Goal: Task Accomplishment & Management: Use online tool/utility

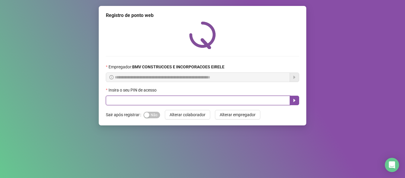
click at [130, 99] on input "text" at bounding box center [198, 100] width 184 height 9
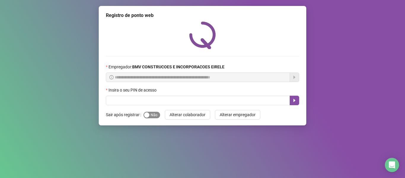
click at [150, 113] on span "Sim Não" at bounding box center [152, 115] width 17 height 7
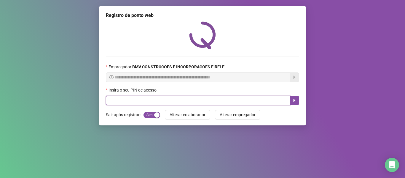
click at [133, 103] on input "text" at bounding box center [198, 100] width 184 height 9
type input "*****"
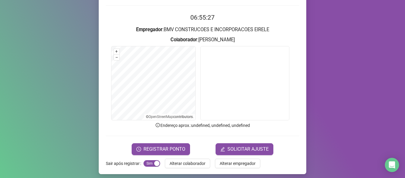
scroll to position [54, 0]
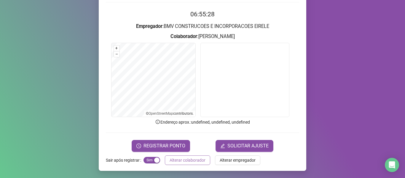
click at [179, 162] on span "Alterar colaborador" at bounding box center [188, 160] width 36 height 7
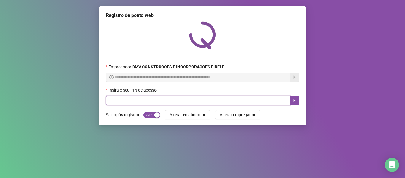
click at [180, 102] on input "text" at bounding box center [198, 100] width 184 height 9
type input "*****"
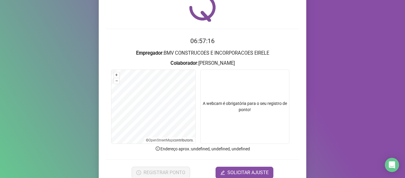
scroll to position [54, 0]
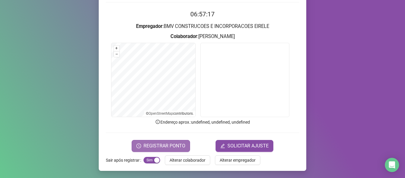
click at [175, 146] on span "REGISTRAR PONTO" at bounding box center [165, 145] width 42 height 7
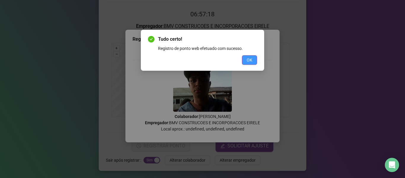
click at [250, 62] on span "OK" at bounding box center [250, 60] width 6 height 7
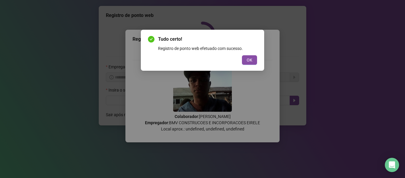
scroll to position [0, 0]
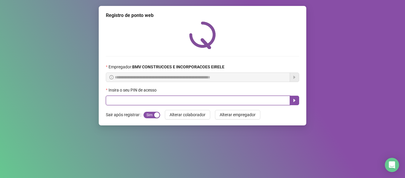
click at [251, 101] on input "text" at bounding box center [198, 100] width 184 height 9
type input "*****"
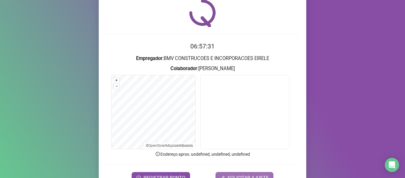
scroll to position [54, 0]
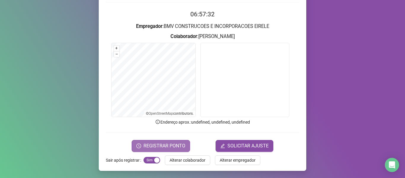
click at [169, 146] on span "REGISTRAR PONTO" at bounding box center [165, 145] width 42 height 7
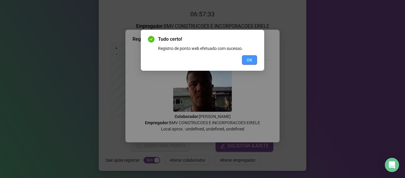
click at [250, 56] on button "OK" at bounding box center [249, 59] width 15 height 9
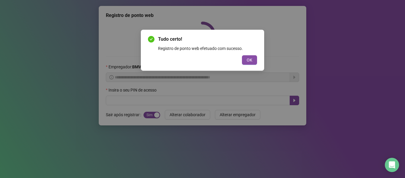
scroll to position [0, 0]
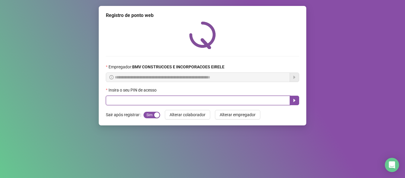
click at [270, 98] on input "text" at bounding box center [198, 100] width 184 height 9
type input "*****"
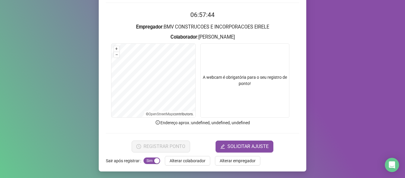
scroll to position [54, 0]
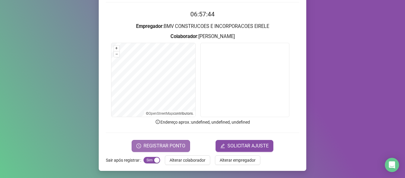
click at [162, 148] on span "REGISTRAR PONTO" at bounding box center [165, 145] width 42 height 7
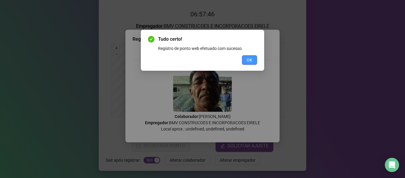
click at [247, 57] on button "OK" at bounding box center [249, 59] width 15 height 9
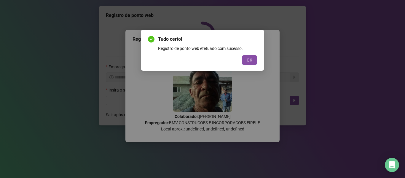
scroll to position [0, 0]
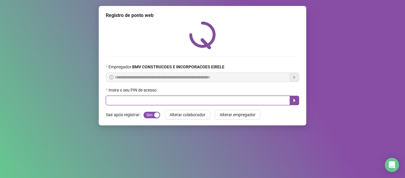
click at [261, 99] on input "text" at bounding box center [198, 100] width 184 height 9
type input "*****"
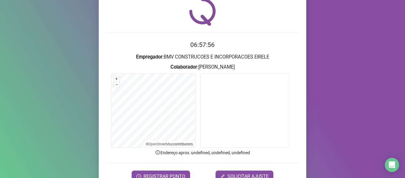
scroll to position [54, 0]
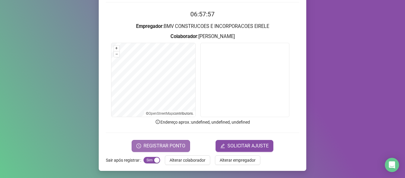
click at [151, 141] on button "REGISTRAR PONTO" at bounding box center [161, 146] width 58 height 12
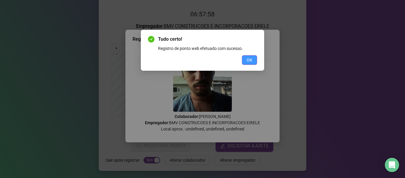
click at [245, 59] on button "OK" at bounding box center [249, 59] width 15 height 9
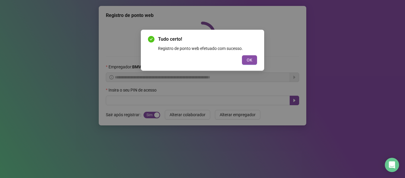
scroll to position [0, 0]
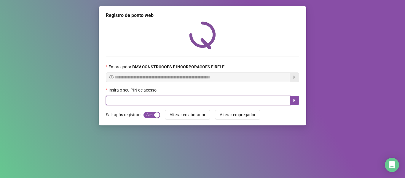
click at [264, 104] on input "text" at bounding box center [198, 100] width 184 height 9
type input "*****"
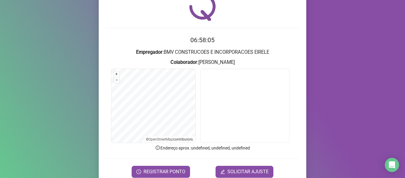
scroll to position [54, 0]
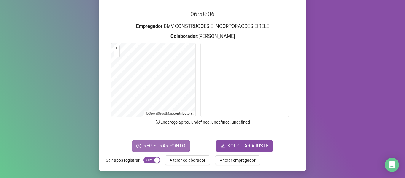
click at [158, 143] on span "REGISTRAR PONTO" at bounding box center [165, 145] width 42 height 7
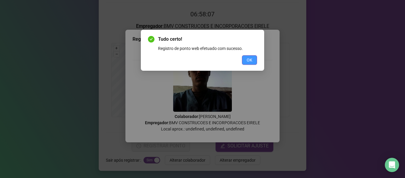
click at [248, 57] on span "OK" at bounding box center [250, 60] width 6 height 7
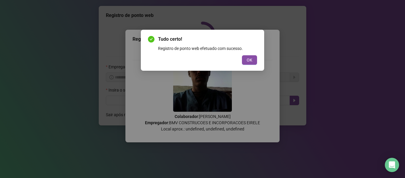
scroll to position [0, 0]
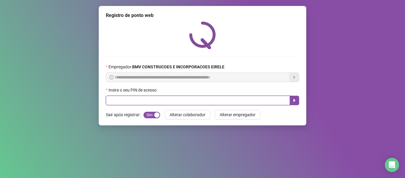
click at [265, 103] on input "text" at bounding box center [198, 100] width 184 height 9
type input "*****"
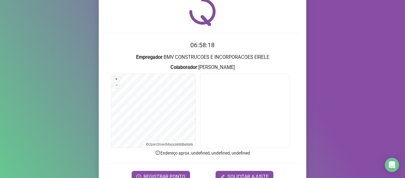
scroll to position [54, 0]
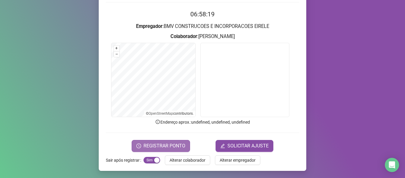
click at [142, 144] on button "REGISTRAR PONTO" at bounding box center [161, 146] width 58 height 12
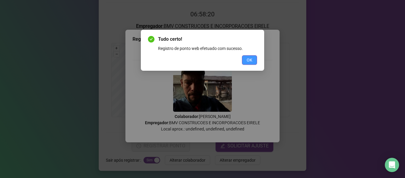
click at [248, 60] on span "OK" at bounding box center [250, 60] width 6 height 7
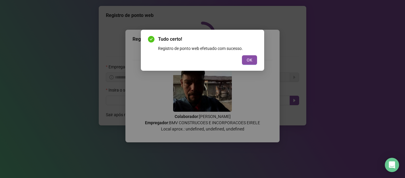
scroll to position [0, 0]
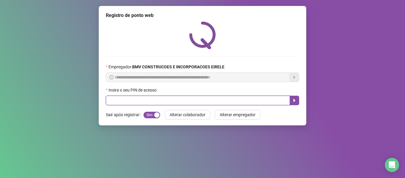
click at [222, 104] on input "text" at bounding box center [198, 100] width 184 height 9
type input "*****"
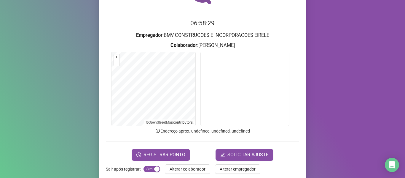
scroll to position [54, 0]
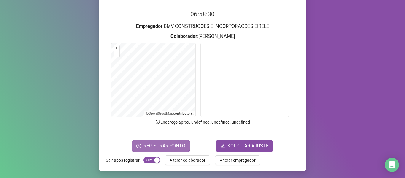
click at [175, 145] on span "REGISTRAR PONTO" at bounding box center [165, 145] width 42 height 7
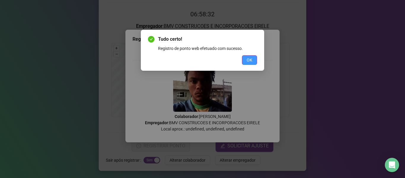
click at [250, 58] on span "OK" at bounding box center [250, 60] width 6 height 7
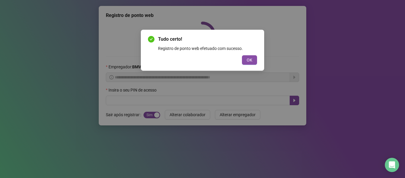
scroll to position [0, 0]
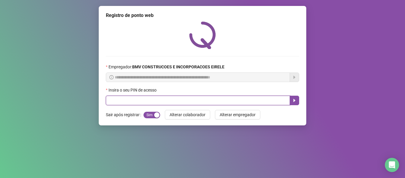
click at [262, 100] on input "text" at bounding box center [198, 100] width 184 height 9
type input "*****"
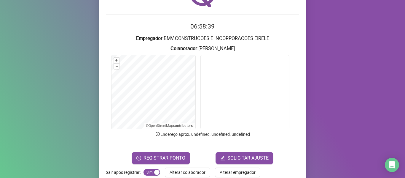
scroll to position [54, 0]
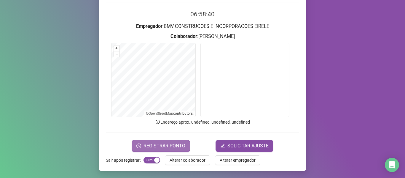
click at [141, 148] on button "REGISTRAR PONTO" at bounding box center [161, 146] width 58 height 12
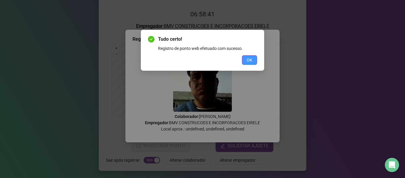
click at [247, 59] on button "OK" at bounding box center [249, 59] width 15 height 9
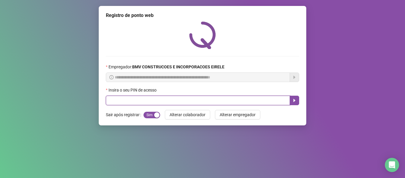
click at [245, 99] on input "text" at bounding box center [198, 100] width 184 height 9
type input "*****"
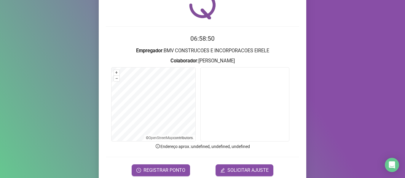
scroll to position [54, 0]
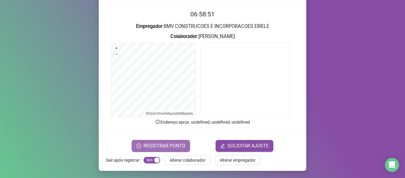
click at [157, 144] on span "REGISTRAR PONTO" at bounding box center [165, 145] width 42 height 7
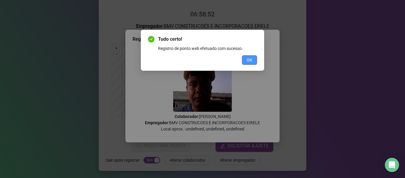
click at [251, 61] on span "OK" at bounding box center [250, 60] width 6 height 7
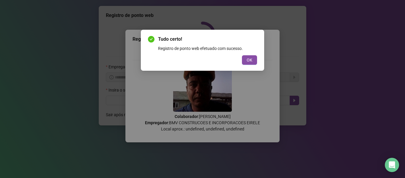
scroll to position [0, 0]
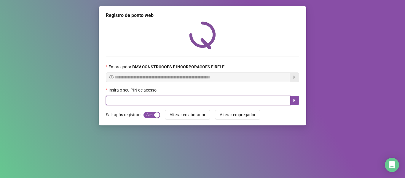
click at [262, 100] on input "text" at bounding box center [198, 100] width 184 height 9
type input "*****"
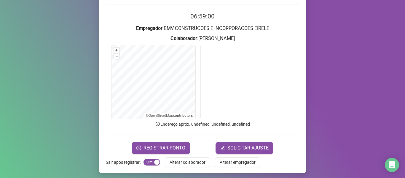
scroll to position [54, 0]
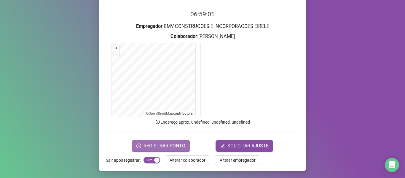
click at [162, 145] on span "REGISTRAR PONTO" at bounding box center [165, 145] width 42 height 7
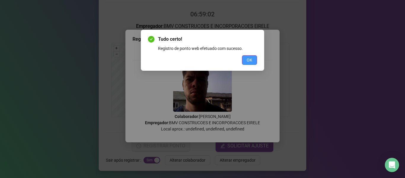
click at [249, 57] on span "OK" at bounding box center [250, 60] width 6 height 7
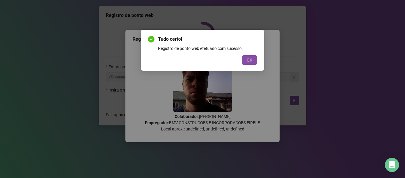
scroll to position [0, 0]
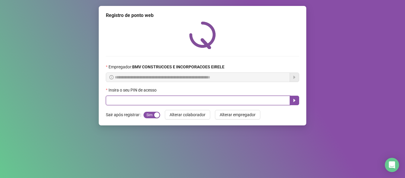
click at [261, 99] on input "text" at bounding box center [198, 100] width 184 height 9
type input "*****"
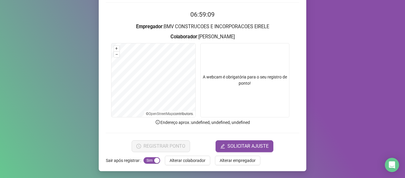
scroll to position [54, 0]
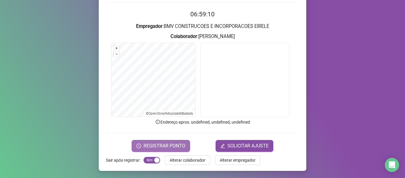
click at [159, 147] on span "REGISTRAR PONTO" at bounding box center [165, 145] width 42 height 7
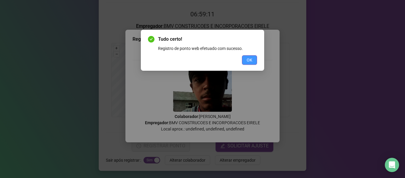
click at [248, 56] on button "OK" at bounding box center [249, 59] width 15 height 9
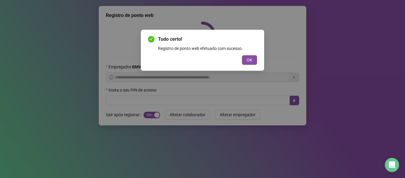
scroll to position [0, 0]
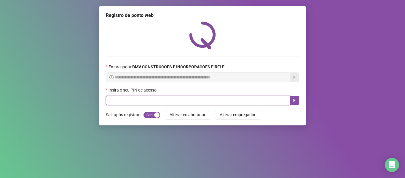
click at [244, 101] on input "text" at bounding box center [198, 100] width 184 height 9
type input "*****"
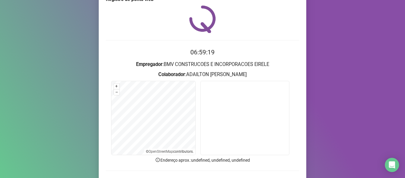
scroll to position [30, 0]
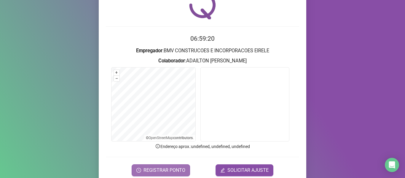
click at [166, 168] on span "REGISTRAR PONTO" at bounding box center [165, 169] width 42 height 7
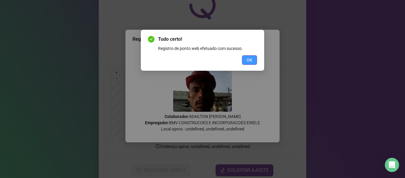
click at [253, 62] on button "OK" at bounding box center [249, 59] width 15 height 9
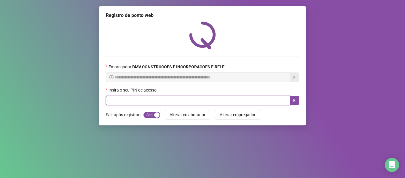
click at [272, 98] on input "text" at bounding box center [198, 100] width 184 height 9
type input "*****"
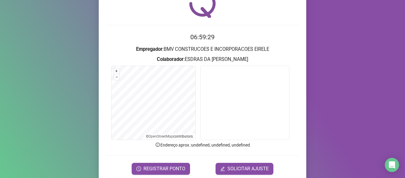
scroll to position [54, 0]
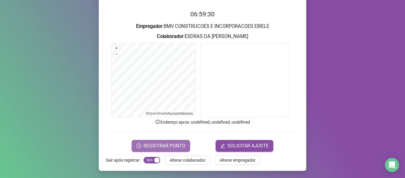
click at [172, 145] on span "REGISTRAR PONTO" at bounding box center [165, 145] width 42 height 7
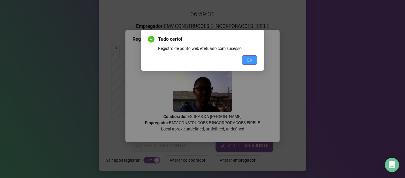
click at [251, 57] on span "OK" at bounding box center [250, 60] width 6 height 7
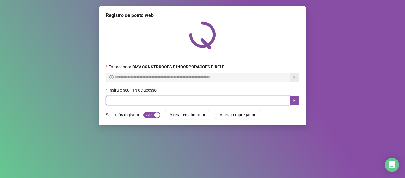
click at [244, 101] on input "text" at bounding box center [198, 100] width 184 height 9
type input "*****"
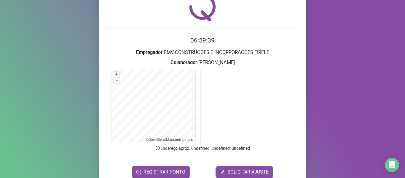
scroll to position [54, 0]
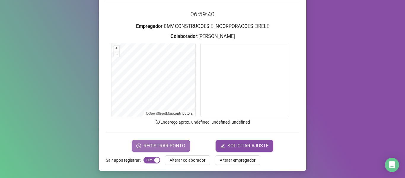
click at [170, 147] on span "REGISTRAR PONTO" at bounding box center [165, 145] width 42 height 7
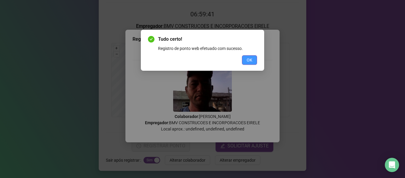
click at [249, 59] on span "OK" at bounding box center [250, 60] width 6 height 7
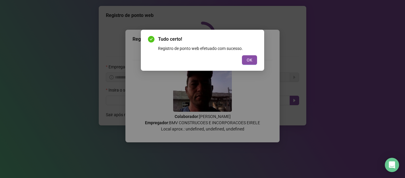
scroll to position [0, 0]
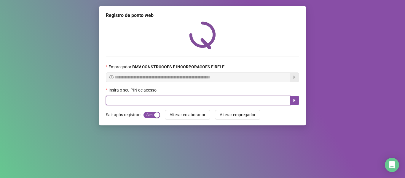
click at [268, 98] on input "text" at bounding box center [198, 100] width 184 height 9
type input "*****"
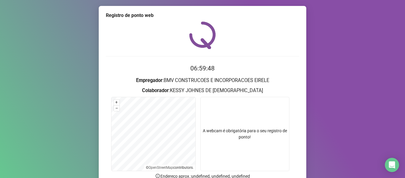
scroll to position [54, 0]
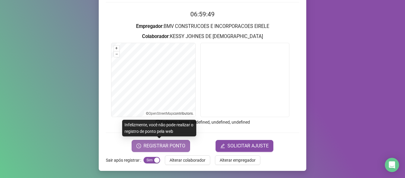
click at [162, 144] on span "REGISTRAR PONTO" at bounding box center [165, 145] width 42 height 7
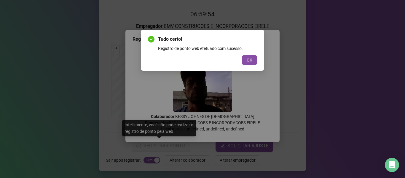
click at [254, 60] on button "OK" at bounding box center [249, 59] width 15 height 9
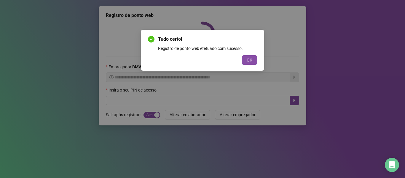
scroll to position [0, 0]
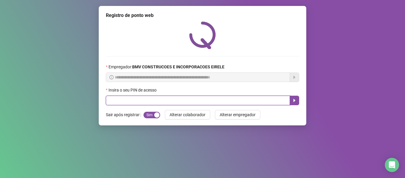
click at [281, 99] on input "text" at bounding box center [198, 100] width 184 height 9
type input "*****"
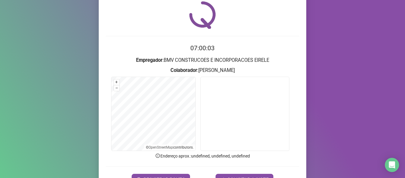
scroll to position [54, 0]
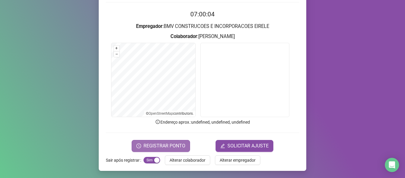
click at [172, 144] on span "REGISTRAR PONTO" at bounding box center [165, 145] width 42 height 7
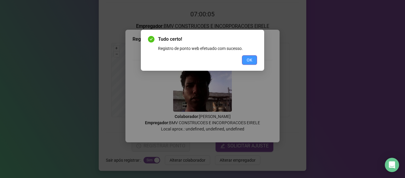
click at [247, 60] on button "OK" at bounding box center [249, 59] width 15 height 9
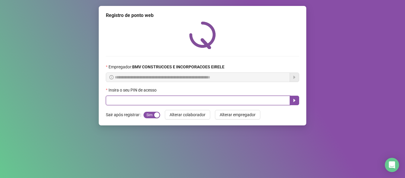
click at [264, 100] on input "text" at bounding box center [198, 100] width 184 height 9
type input "*****"
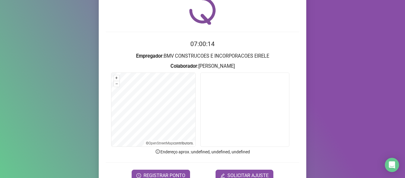
scroll to position [54, 0]
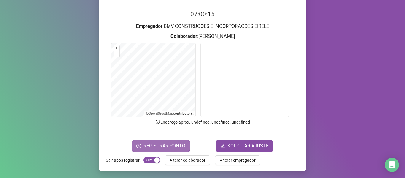
click at [141, 144] on button "REGISTRAR PONTO" at bounding box center [161, 146] width 58 height 12
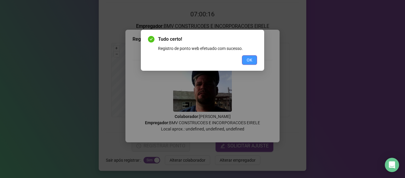
click at [249, 61] on span "OK" at bounding box center [250, 60] width 6 height 7
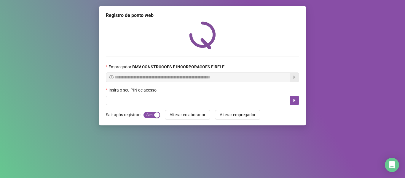
scroll to position [0, 0]
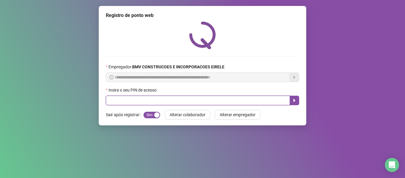
click at [264, 98] on input "text" at bounding box center [198, 100] width 184 height 9
type input "*****"
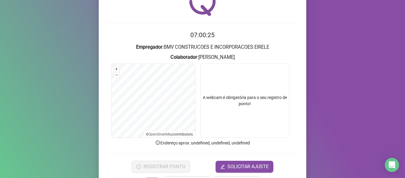
scroll to position [54, 0]
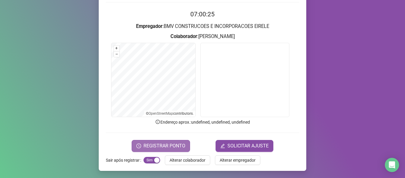
click at [163, 142] on span "REGISTRAR PONTO" at bounding box center [165, 145] width 42 height 7
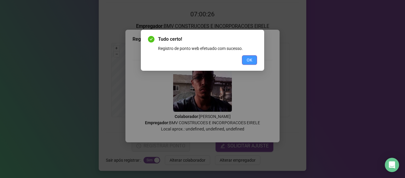
click at [248, 57] on span "OK" at bounding box center [250, 60] width 6 height 7
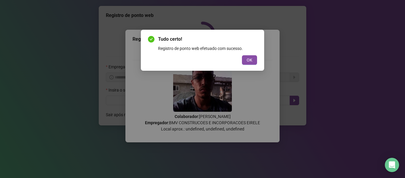
scroll to position [0, 0]
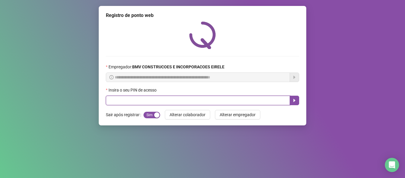
click at [250, 100] on input "text" at bounding box center [198, 100] width 184 height 9
type input "*****"
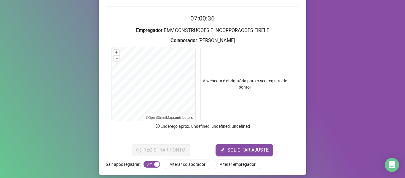
scroll to position [54, 0]
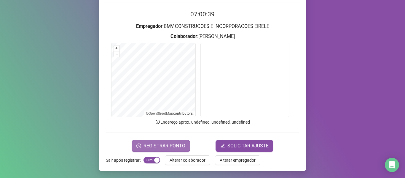
click at [159, 143] on span "REGISTRAR PONTO" at bounding box center [165, 145] width 42 height 7
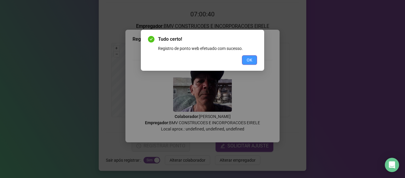
click at [245, 64] on button "OK" at bounding box center [249, 59] width 15 height 9
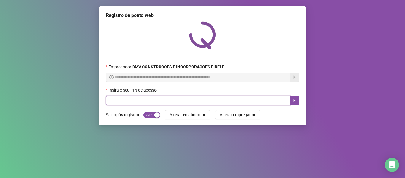
click at [257, 99] on input "text" at bounding box center [198, 100] width 184 height 9
type input "*****"
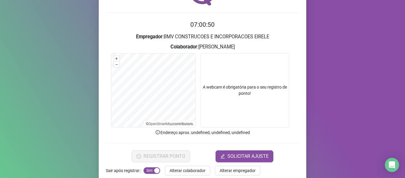
scroll to position [54, 0]
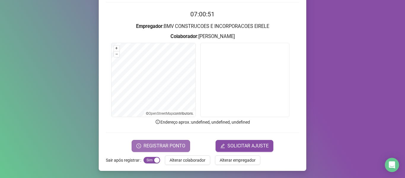
click at [146, 143] on span "REGISTRAR PONTO" at bounding box center [165, 145] width 42 height 7
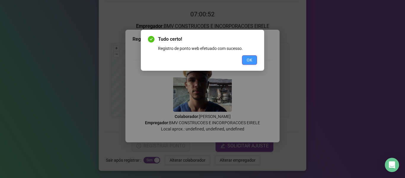
click at [245, 60] on button "OK" at bounding box center [249, 59] width 15 height 9
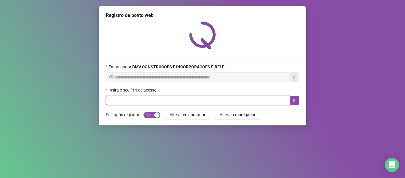
click at [254, 99] on input "text" at bounding box center [198, 100] width 184 height 9
type input "*****"
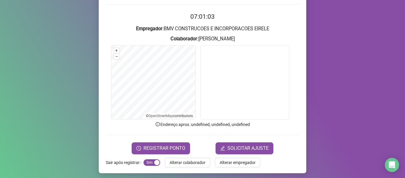
scroll to position [54, 0]
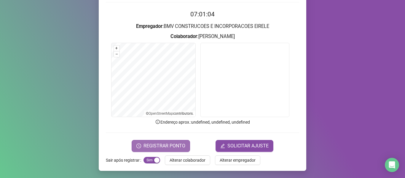
click at [160, 146] on span "REGISTRAR PONTO" at bounding box center [165, 145] width 42 height 7
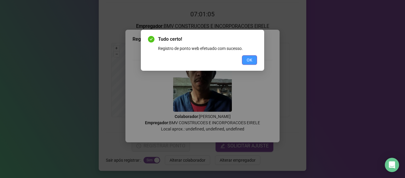
click at [250, 57] on span "OK" at bounding box center [250, 60] width 6 height 7
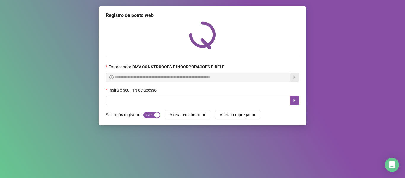
scroll to position [0, 0]
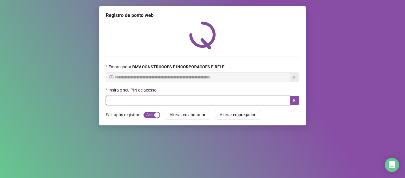
click at [245, 102] on input "text" at bounding box center [198, 100] width 184 height 9
type input "*****"
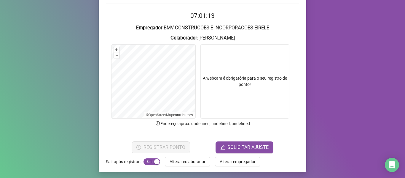
scroll to position [54, 0]
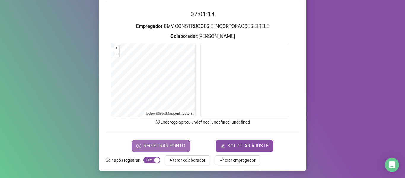
click at [167, 145] on span "REGISTRAR PONTO" at bounding box center [165, 145] width 42 height 7
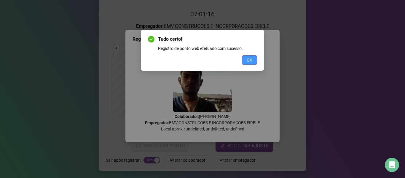
click at [251, 57] on span "OK" at bounding box center [250, 60] width 6 height 7
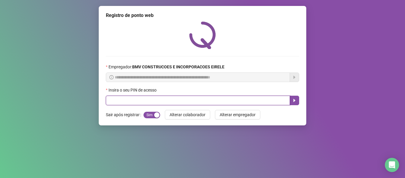
click at [237, 100] on input "text" at bounding box center [198, 100] width 184 height 9
type input "*****"
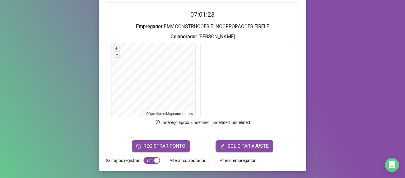
scroll to position [54, 0]
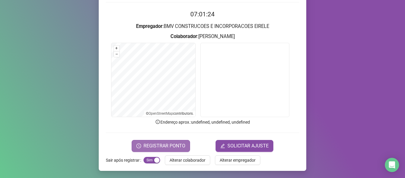
click at [153, 145] on span "REGISTRAR PONTO" at bounding box center [165, 145] width 42 height 7
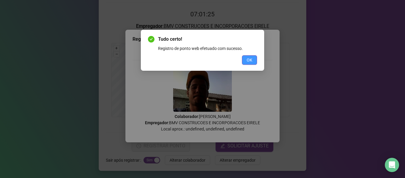
click at [250, 61] on span "OK" at bounding box center [250, 60] width 6 height 7
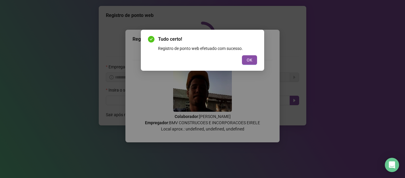
scroll to position [0, 0]
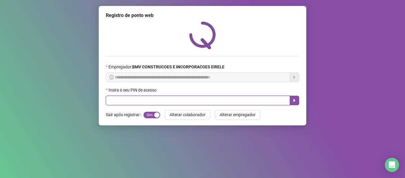
click at [265, 97] on input "text" at bounding box center [198, 100] width 184 height 9
type input "*****"
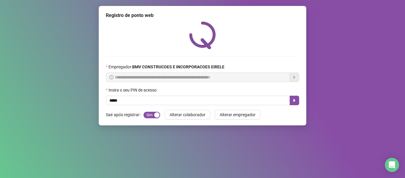
click at [242, 62] on button "OK" at bounding box center [249, 66] width 15 height 9
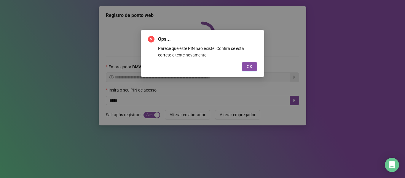
click at [242, 62] on button "OK" at bounding box center [249, 66] width 15 height 9
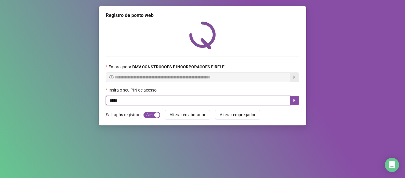
click at [209, 104] on input "*****" at bounding box center [198, 100] width 184 height 9
type input "*****"
click at [299, 102] on button "button" at bounding box center [294, 100] width 9 height 9
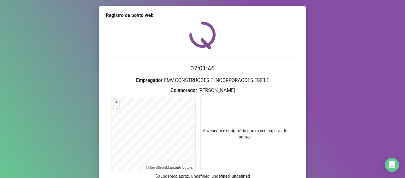
scroll to position [54, 0]
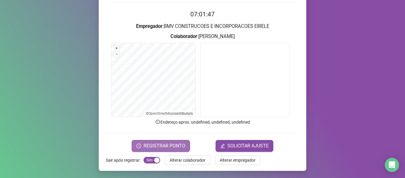
click at [162, 144] on span "REGISTRAR PONTO" at bounding box center [165, 145] width 42 height 7
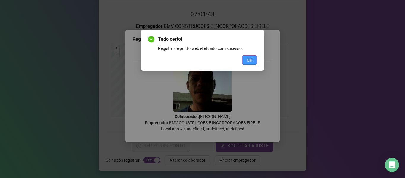
click at [248, 57] on span "OK" at bounding box center [250, 60] width 6 height 7
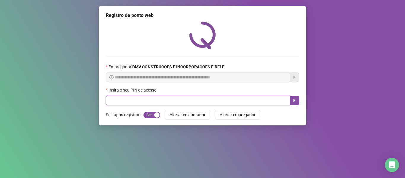
click at [181, 102] on input "text" at bounding box center [198, 100] width 184 height 9
type input "*****"
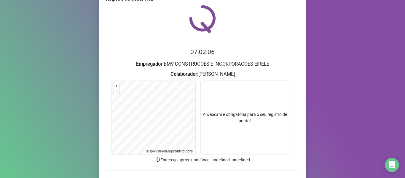
scroll to position [30, 0]
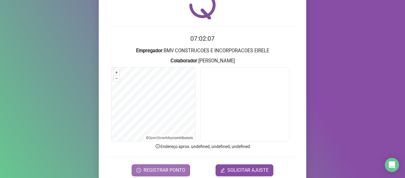
click at [165, 172] on span "REGISTRAR PONTO" at bounding box center [165, 169] width 42 height 7
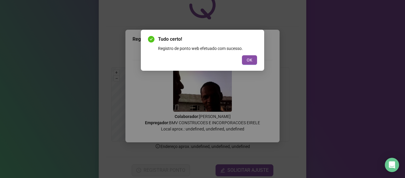
click at [255, 50] on div "Registro de ponto web efetuado com sucesso." at bounding box center [207, 48] width 99 height 7
click at [246, 62] on button "OK" at bounding box center [249, 59] width 15 height 9
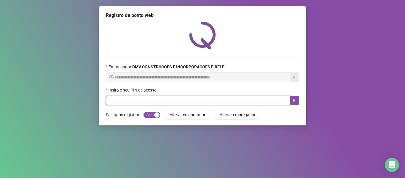
click at [247, 101] on input "text" at bounding box center [198, 100] width 184 height 9
type input "*****"
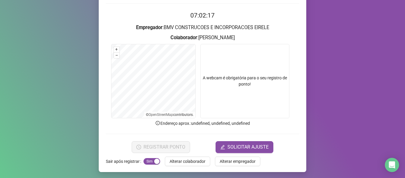
scroll to position [54, 0]
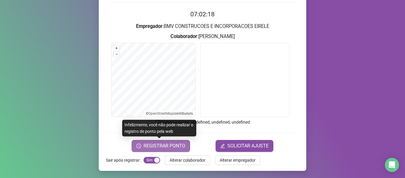
click at [162, 145] on span "REGISTRAR PONTO" at bounding box center [165, 145] width 42 height 7
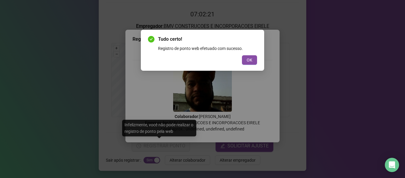
click at [251, 62] on span "OK" at bounding box center [250, 60] width 6 height 7
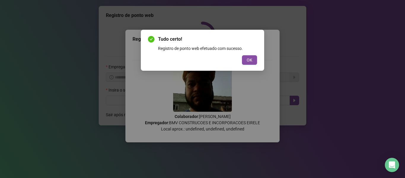
scroll to position [0, 0]
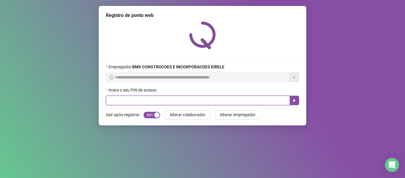
click at [242, 103] on input "text" at bounding box center [198, 100] width 184 height 9
type input "*****"
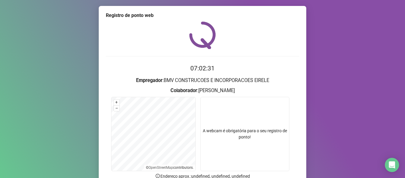
scroll to position [24, 0]
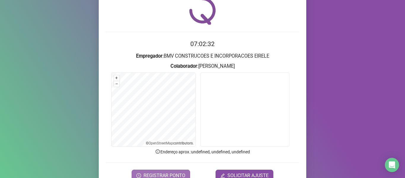
click at [163, 175] on span "REGISTRAR PONTO" at bounding box center [165, 175] width 42 height 7
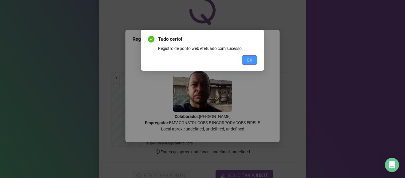
click at [248, 57] on span "OK" at bounding box center [250, 60] width 6 height 7
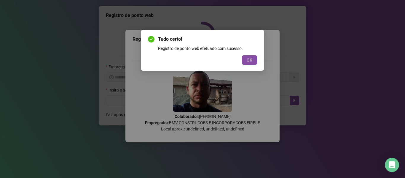
scroll to position [0, 0]
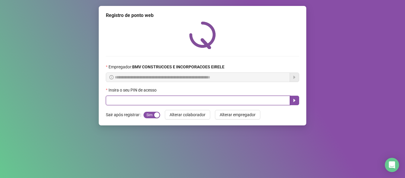
click at [255, 102] on input "text" at bounding box center [198, 100] width 184 height 9
type input "*****"
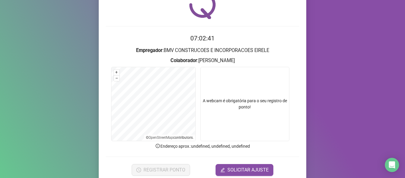
scroll to position [54, 0]
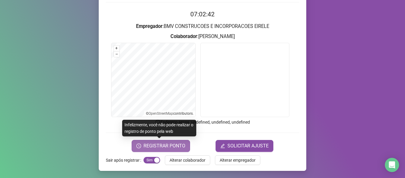
click at [163, 148] on span "REGISTRAR PONTO" at bounding box center [165, 145] width 42 height 7
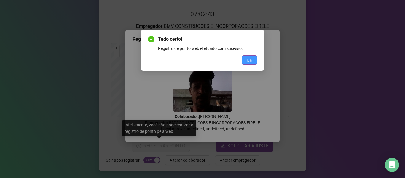
click at [253, 58] on button "OK" at bounding box center [249, 59] width 15 height 9
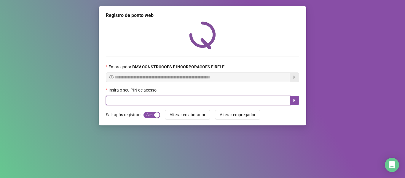
click at [253, 97] on input "text" at bounding box center [198, 100] width 184 height 9
type input "*****"
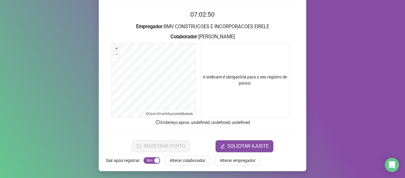
scroll to position [54, 0]
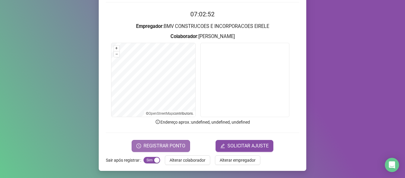
click at [145, 145] on span "REGISTRAR PONTO" at bounding box center [165, 145] width 42 height 7
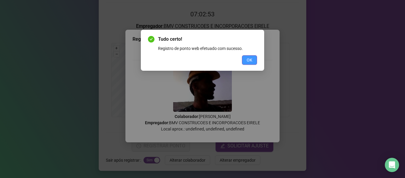
click at [252, 61] on span "OK" at bounding box center [250, 60] width 6 height 7
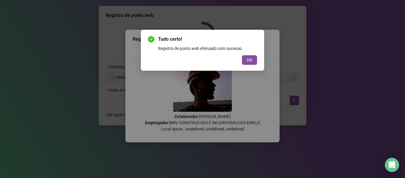
scroll to position [0, 0]
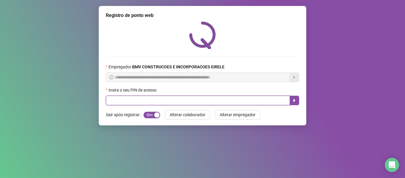
click at [253, 96] on input "text" at bounding box center [198, 100] width 184 height 9
click at [253, 98] on input "text" at bounding box center [198, 100] width 184 height 9
type input "*****"
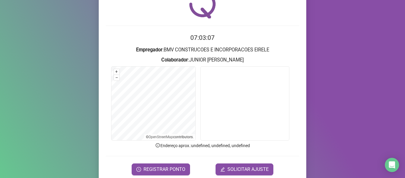
scroll to position [54, 0]
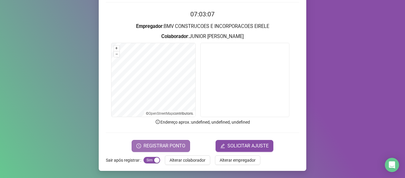
click at [170, 143] on span "REGISTRAR PONTO" at bounding box center [165, 145] width 42 height 7
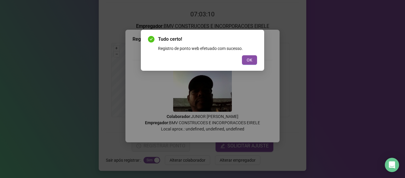
click at [252, 60] on span "OK" at bounding box center [250, 60] width 6 height 7
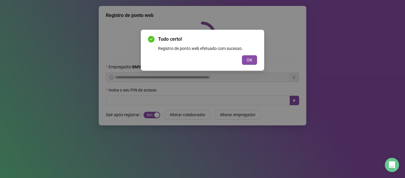
scroll to position [0, 0]
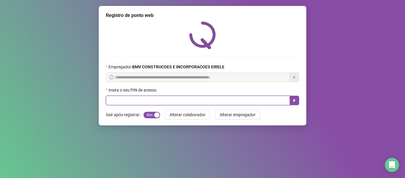
click at [258, 99] on input "text" at bounding box center [198, 100] width 184 height 9
type input "*****"
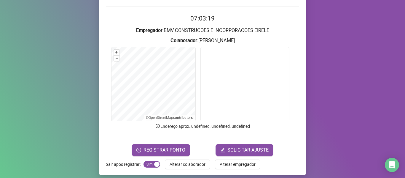
scroll to position [54, 0]
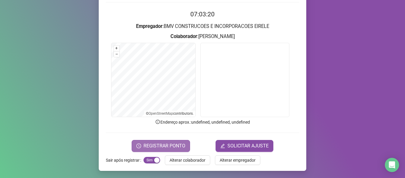
click at [136, 151] on button "REGISTRAR PONTO" at bounding box center [161, 146] width 58 height 12
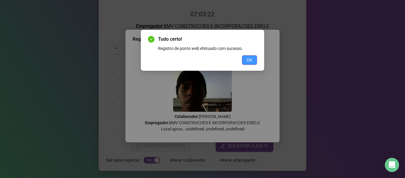
click at [254, 58] on button "OK" at bounding box center [249, 59] width 15 height 9
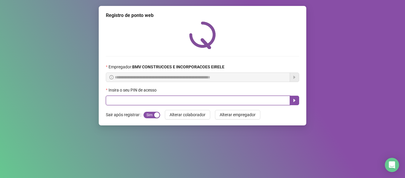
click at [240, 102] on input "text" at bounding box center [198, 100] width 184 height 9
type input "*****"
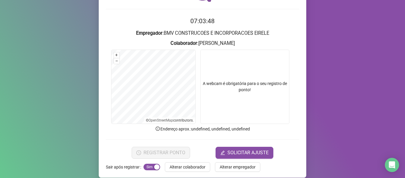
scroll to position [54, 0]
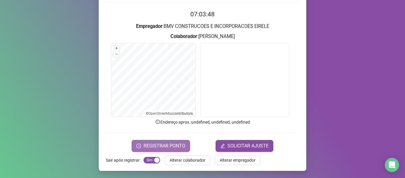
click at [165, 144] on span "REGISTRAR PONTO" at bounding box center [165, 145] width 42 height 7
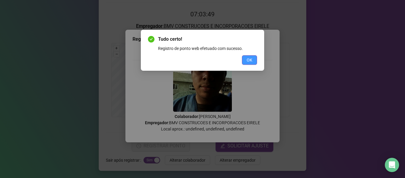
click at [255, 58] on button "OK" at bounding box center [249, 59] width 15 height 9
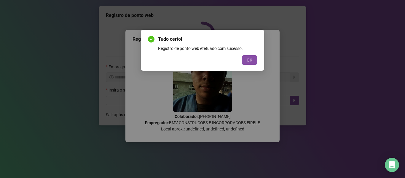
scroll to position [0, 0]
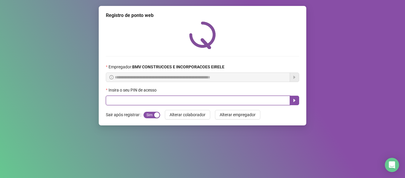
click at [259, 99] on input "text" at bounding box center [198, 100] width 184 height 9
type input "*****"
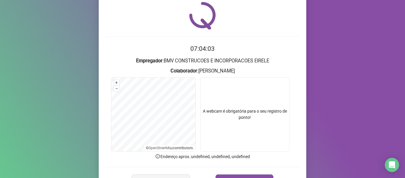
scroll to position [30, 0]
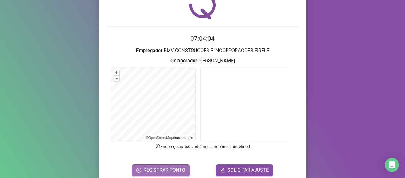
click at [160, 167] on span "REGISTRAR PONTO" at bounding box center [165, 169] width 42 height 7
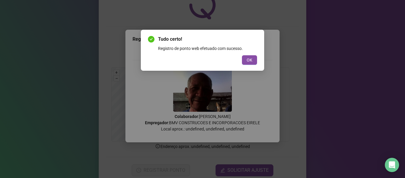
drag, startPoint x: 252, startPoint y: 63, endPoint x: 252, endPoint y: 87, distance: 24.6
click at [252, 63] on span "OK" at bounding box center [250, 60] width 6 height 7
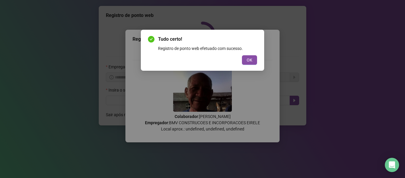
scroll to position [0, 0]
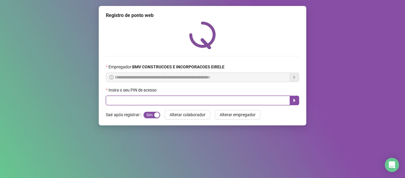
click at [252, 99] on input "text" at bounding box center [198, 100] width 184 height 9
type input "*****"
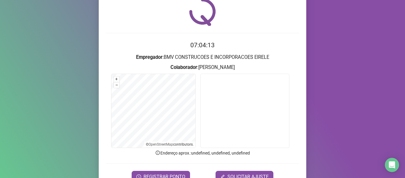
scroll to position [54, 0]
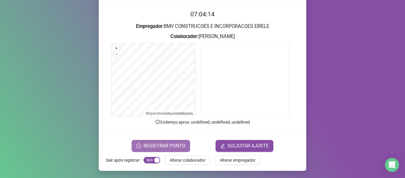
click at [156, 140] on button "REGISTRAR PONTO" at bounding box center [161, 146] width 58 height 12
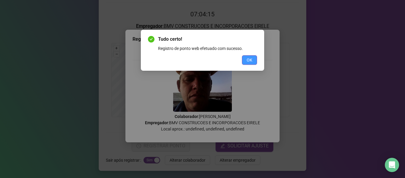
drag, startPoint x: 246, startPoint y: 56, endPoint x: 246, endPoint y: 61, distance: 5.1
click at [246, 56] on div "Tudo certo! Registro de ponto web efetuado com sucesso. OK" at bounding box center [202, 50] width 109 height 29
click at [247, 61] on button "OK" at bounding box center [249, 59] width 15 height 9
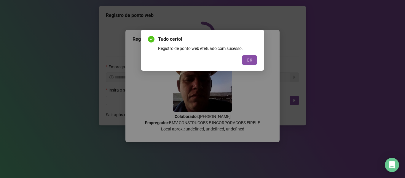
scroll to position [0, 0]
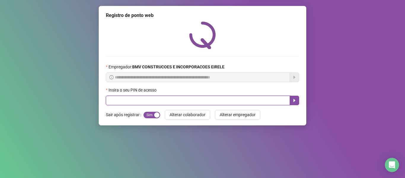
click at [266, 102] on input "text" at bounding box center [198, 100] width 184 height 9
type input "*****"
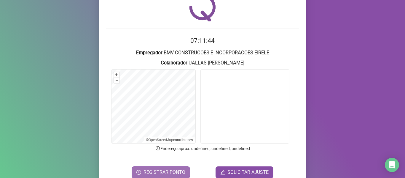
scroll to position [54, 0]
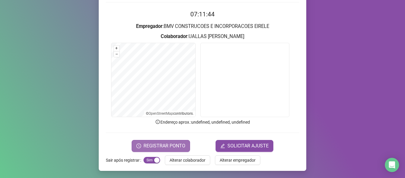
click at [160, 142] on span "REGISTRAR PONTO" at bounding box center [165, 145] width 42 height 7
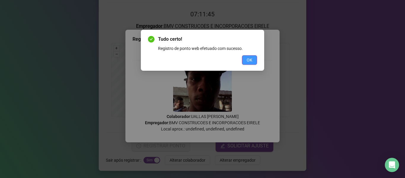
click at [248, 57] on span "OK" at bounding box center [250, 60] width 6 height 7
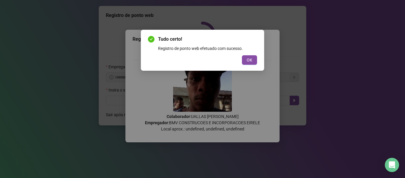
scroll to position [0, 0]
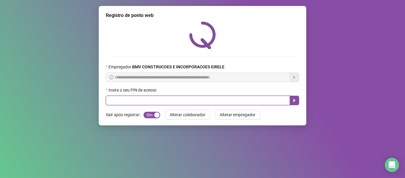
click at [245, 101] on input "text" at bounding box center [198, 100] width 184 height 9
type input "****"
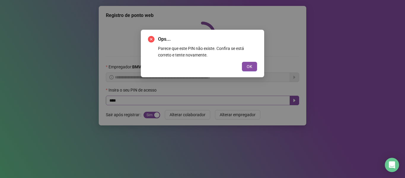
click at [242, 62] on button "OK" at bounding box center [249, 66] width 15 height 9
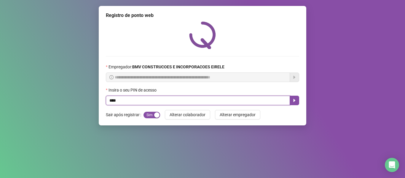
click at [243, 99] on input "****" at bounding box center [198, 100] width 184 height 9
type input "*****"
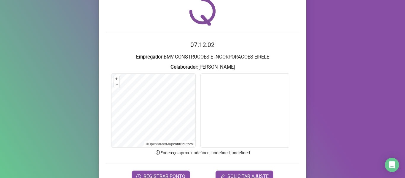
scroll to position [54, 0]
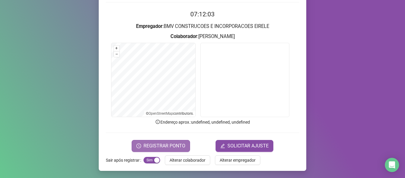
click at [148, 142] on span "REGISTRAR PONTO" at bounding box center [165, 145] width 42 height 7
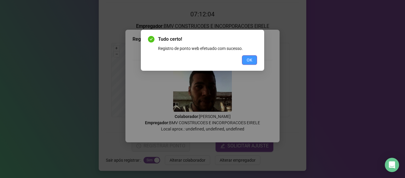
click at [242, 60] on button "OK" at bounding box center [249, 59] width 15 height 9
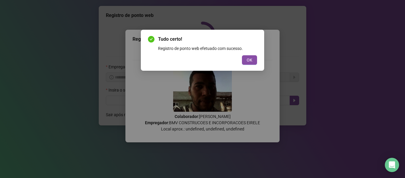
scroll to position [0, 0]
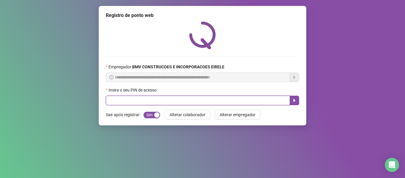
click at [239, 96] on input "text" at bounding box center [198, 100] width 184 height 9
type input "*****"
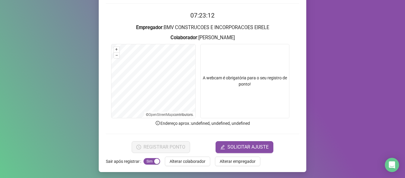
scroll to position [54, 0]
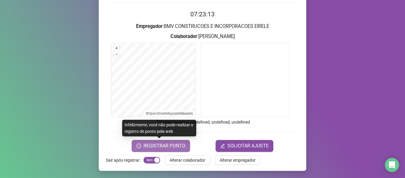
click at [172, 141] on button "REGISTRAR PONTO" at bounding box center [161, 146] width 58 height 12
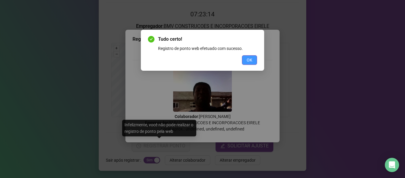
click at [252, 62] on span "OK" at bounding box center [250, 60] width 6 height 7
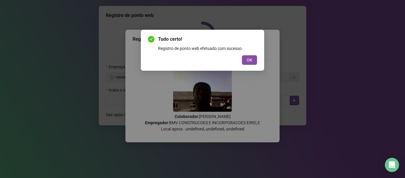
scroll to position [0, 0]
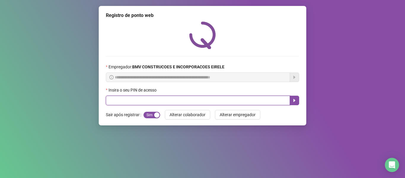
click at [262, 98] on input "text" at bounding box center [198, 100] width 184 height 9
type input "*****"
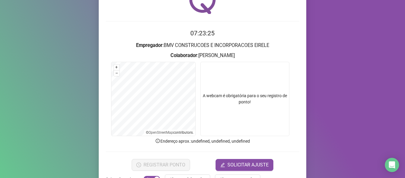
scroll to position [54, 0]
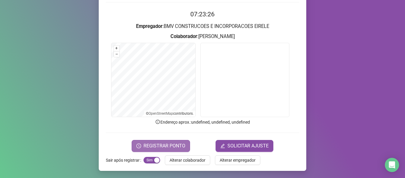
click at [166, 145] on span "REGISTRAR PONTO" at bounding box center [165, 145] width 42 height 7
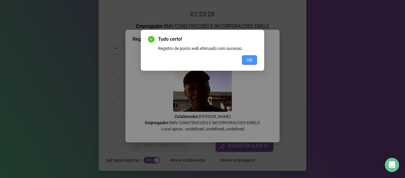
click at [247, 57] on span "OK" at bounding box center [250, 60] width 6 height 7
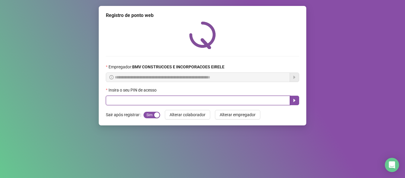
click at [252, 99] on input "text" at bounding box center [198, 100] width 184 height 9
click at [206, 103] on input "text" at bounding box center [198, 100] width 184 height 9
